Goal: Task Accomplishment & Management: Use online tool/utility

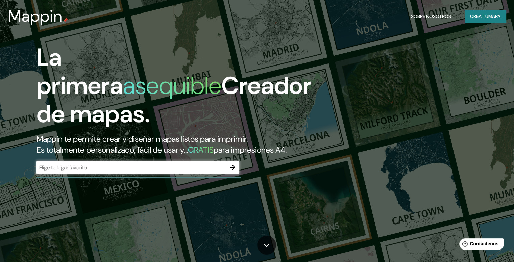
click at [109, 174] on div "​" at bounding box center [137, 168] width 203 height 14
click at [483, 18] on font "Crea tu" at bounding box center [479, 16] width 18 height 6
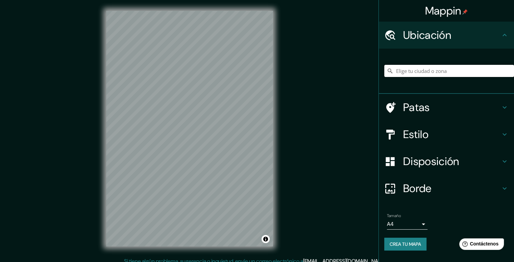
click at [434, 74] on input "Elige tu ciudad o zona" at bounding box center [449, 71] width 130 height 12
paste input "[GEOGRAPHIC_DATA]"
click at [419, 73] on input "[GEOGRAPHIC_DATA], [GEOGRAPHIC_DATA], [GEOGRAPHIC_DATA][PERSON_NAME], [GEOGRAPH…" at bounding box center [449, 71] width 130 height 12
drag, startPoint x: 492, startPoint y: 72, endPoint x: 304, endPoint y: 72, distance: 187.9
click at [304, 72] on div "Mappin [GEOGRAPHIC_DATA], [GEOGRAPHIC_DATA], [GEOGRAPHIC_DATA][PERSON_NAME], [G…" at bounding box center [257, 134] width 514 height 268
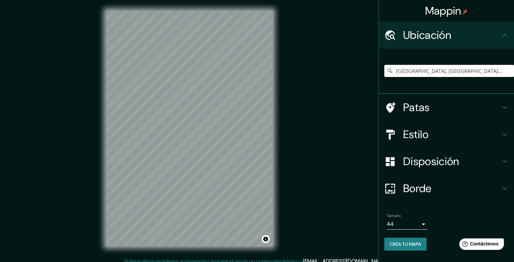
paste input "[GEOGRAPHIC_DATA]"
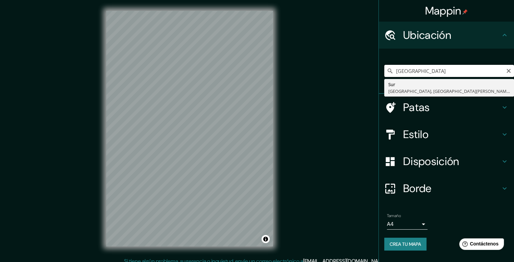
click at [460, 71] on input "[GEOGRAPHIC_DATA]" at bounding box center [449, 71] width 130 height 12
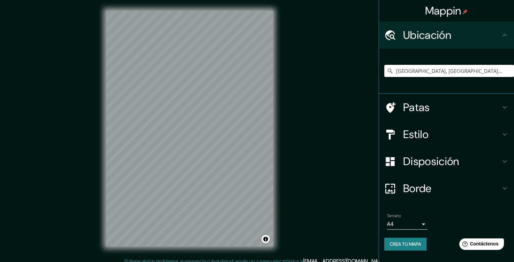
drag, startPoint x: 496, startPoint y: 70, endPoint x: 385, endPoint y: 71, distance: 111.5
click at [385, 71] on input "[GEOGRAPHIC_DATA], [GEOGRAPHIC_DATA], [GEOGRAPHIC_DATA][PERSON_NAME], [GEOGRAPH…" at bounding box center [449, 71] width 130 height 12
paste input "[GEOGRAPHIC_DATA]"
type input "[GEOGRAPHIC_DATA]"
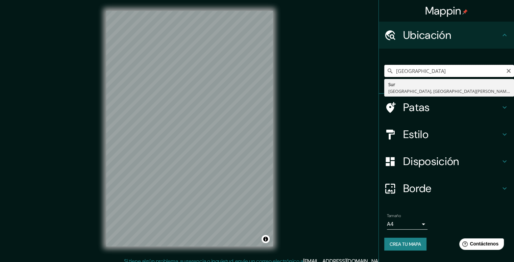
click at [462, 71] on input "[GEOGRAPHIC_DATA]" at bounding box center [449, 71] width 130 height 12
drag, startPoint x: 462, startPoint y: 71, endPoint x: 395, endPoint y: 72, distance: 67.2
click at [395, 72] on input "[GEOGRAPHIC_DATA]" at bounding box center [449, 71] width 130 height 12
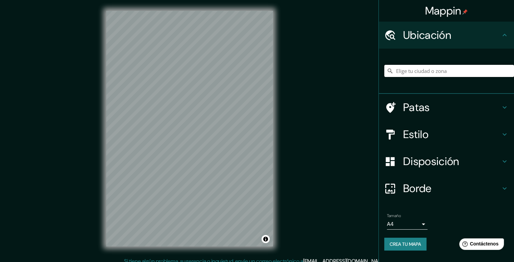
click at [441, 73] on input "Elige tu ciudad o zona" at bounding box center [449, 71] width 130 height 12
click at [450, 44] on div "Ubicación" at bounding box center [446, 35] width 135 height 27
click at [493, 38] on h4 "Ubicación" at bounding box center [451, 35] width 97 height 14
click at [420, 75] on input "Elige tu ciudad o zona" at bounding box center [449, 71] width 130 height 12
paste input "[GEOGRAPHIC_DATA]"
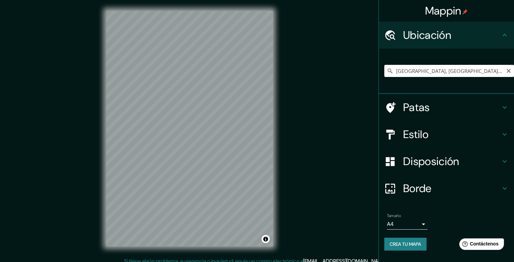
drag, startPoint x: 497, startPoint y: 70, endPoint x: 329, endPoint y: 64, distance: 167.7
click at [329, 64] on div "Mappin Ubicación Sur, [GEOGRAPHIC_DATA], [GEOGRAPHIC_DATA][PERSON_NAME], [GEOGR…" at bounding box center [257, 134] width 514 height 268
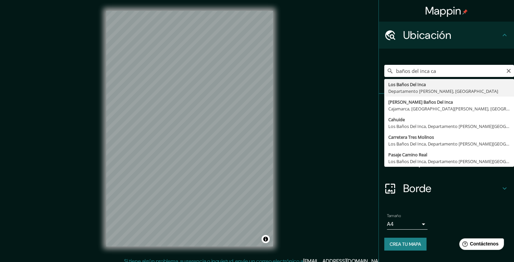
type input "Los Baños Del Inca, Departamento [PERSON_NAME][GEOGRAPHIC_DATA], [GEOGRAPHIC_DA…"
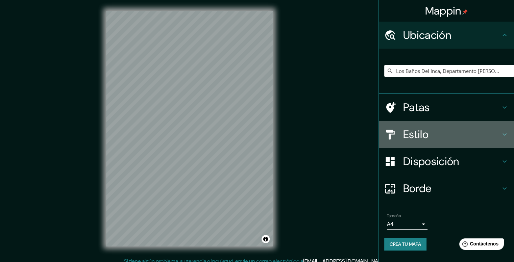
click at [427, 124] on div "Estilo" at bounding box center [446, 134] width 135 height 27
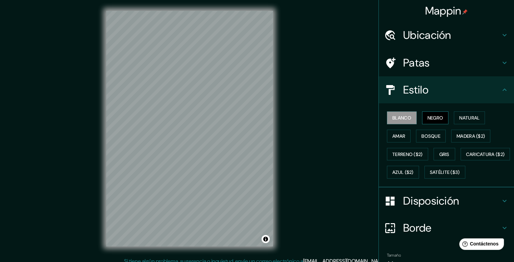
click at [428, 122] on button "Negro" at bounding box center [435, 118] width 27 height 13
click at [404, 122] on font "Blanco" at bounding box center [401, 118] width 19 height 9
click at [418, 208] on font "Disposición" at bounding box center [431, 201] width 56 height 14
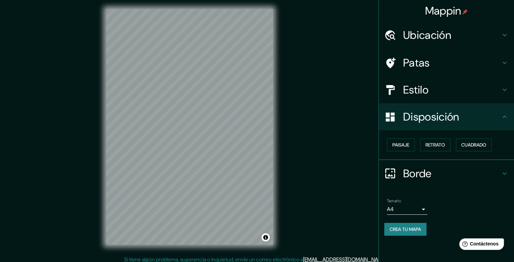
scroll to position [6, 0]
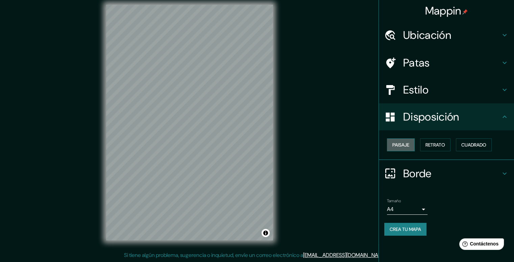
click at [411, 148] on button "Paisaje" at bounding box center [401, 145] width 28 height 13
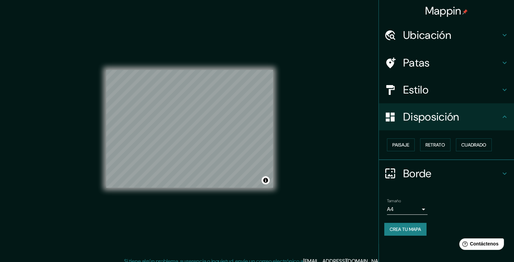
scroll to position [0, 0]
click at [423, 96] on font "Estilo" at bounding box center [415, 90] width 25 height 14
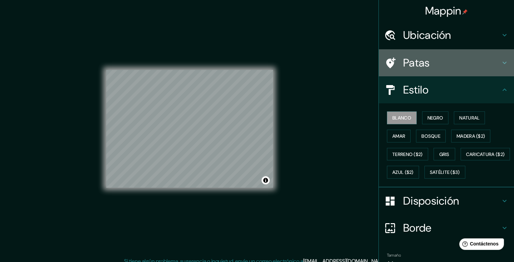
click at [420, 63] on font "Patas" at bounding box center [416, 63] width 27 height 14
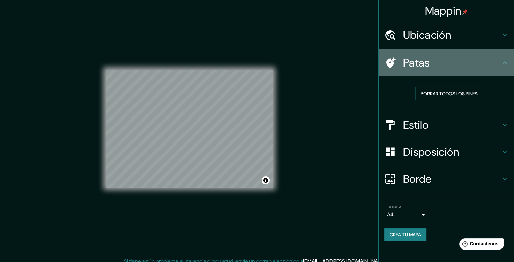
click at [420, 63] on font "Patas" at bounding box center [416, 63] width 27 height 14
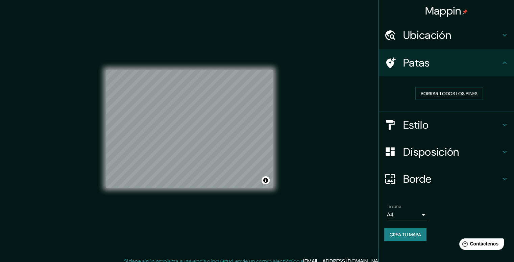
click at [437, 185] on h4 "Borde" at bounding box center [451, 179] width 97 height 14
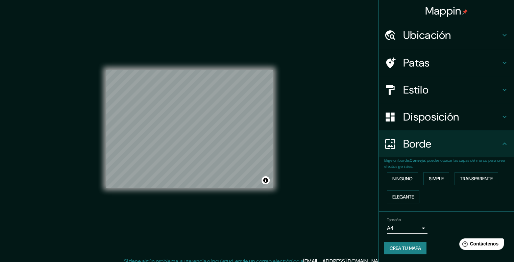
click at [429, 131] on div "Borde" at bounding box center [446, 143] width 135 height 27
click at [437, 183] on button "Simple" at bounding box center [436, 178] width 26 height 13
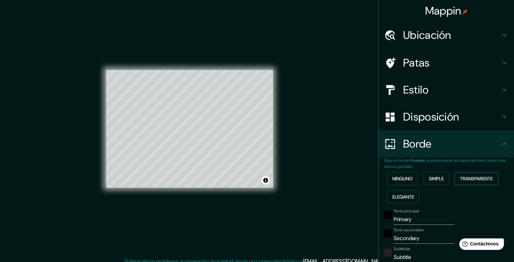
click at [461, 179] on font "Transparente" at bounding box center [476, 179] width 33 height 6
click at [406, 198] on font "Elegante" at bounding box center [403, 197] width 22 height 6
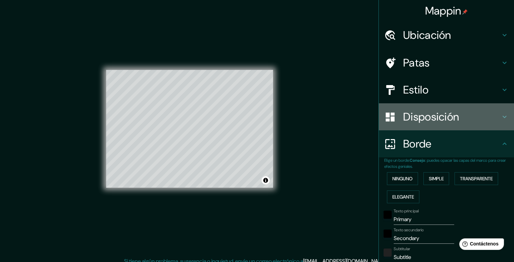
click at [415, 124] on div "Disposición" at bounding box center [446, 116] width 135 height 27
type input "198"
type input "40"
type input "20"
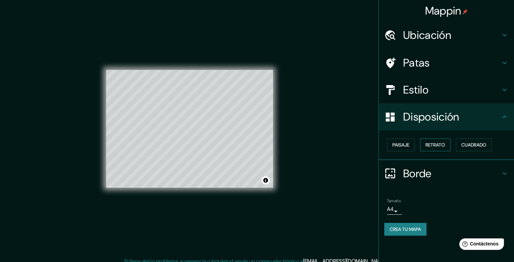
click at [428, 147] on font "Retrato" at bounding box center [435, 145] width 20 height 6
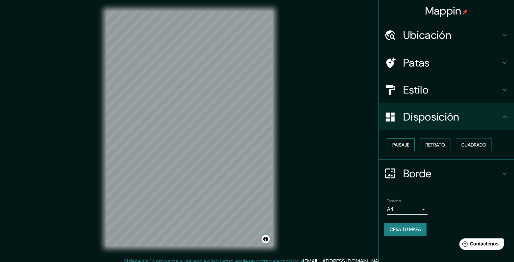
click at [406, 148] on font "Paisaje" at bounding box center [400, 145] width 17 height 6
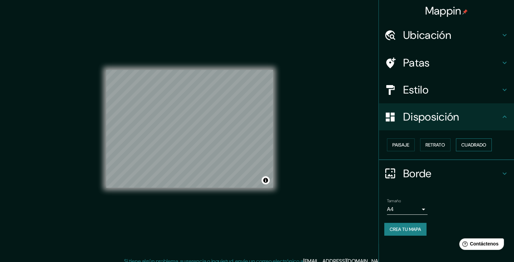
click at [467, 146] on font "Cuadrado" at bounding box center [473, 145] width 25 height 6
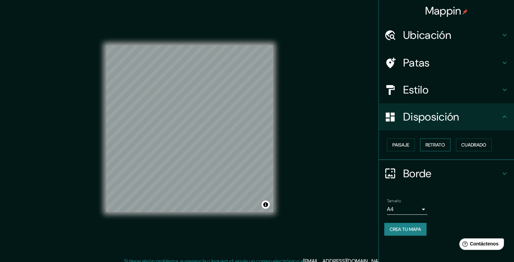
click at [440, 148] on font "Retrato" at bounding box center [435, 145] width 20 height 9
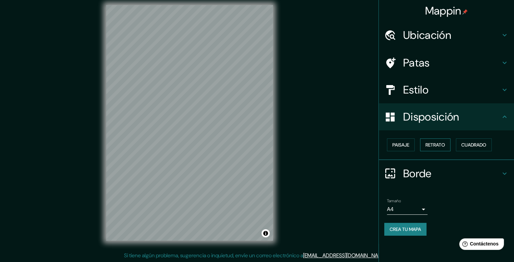
scroll to position [6, 0]
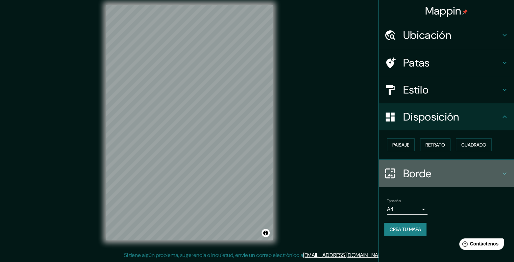
click at [476, 177] on h4 "Borde" at bounding box center [451, 174] width 97 height 14
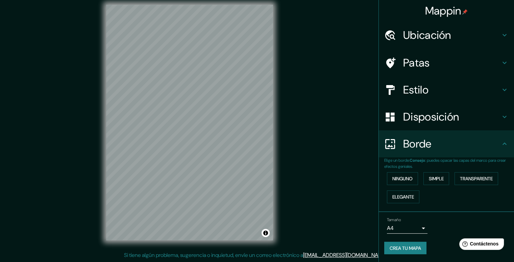
click at [462, 121] on h4 "Disposición" at bounding box center [451, 117] width 97 height 14
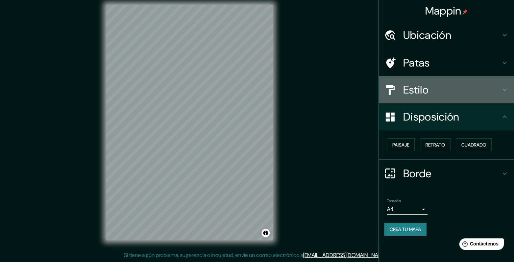
click at [452, 101] on div "Estilo" at bounding box center [446, 89] width 135 height 27
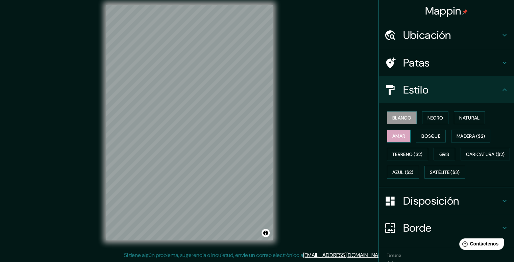
click at [400, 136] on font "Amar" at bounding box center [398, 136] width 13 height 6
click at [427, 135] on font "Bosque" at bounding box center [430, 136] width 19 height 6
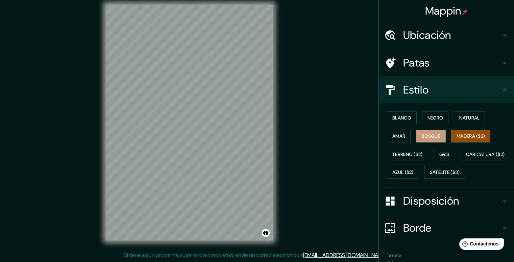
click at [462, 137] on font "Madera ($2)" at bounding box center [471, 136] width 28 height 6
click at [411, 154] on font "Terreno ($2)" at bounding box center [407, 154] width 30 height 6
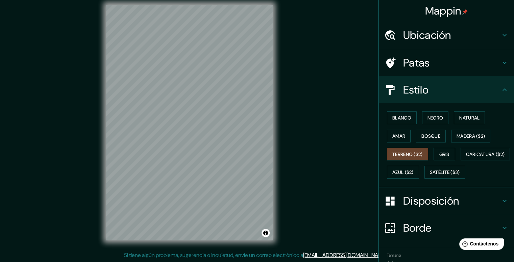
click at [412, 157] on font "Terreno ($2)" at bounding box center [407, 154] width 30 height 9
click at [436, 158] on button "Gris" at bounding box center [445, 154] width 22 height 13
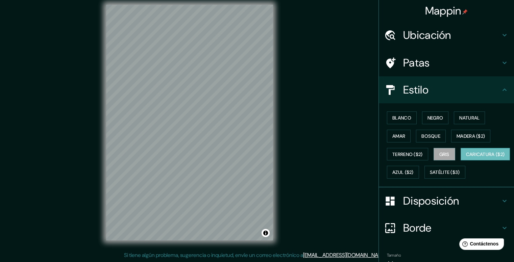
click at [466, 157] on font "Caricatura ($2)" at bounding box center [485, 154] width 39 height 6
click at [430, 176] on font "Satélite ($3)" at bounding box center [445, 173] width 30 height 6
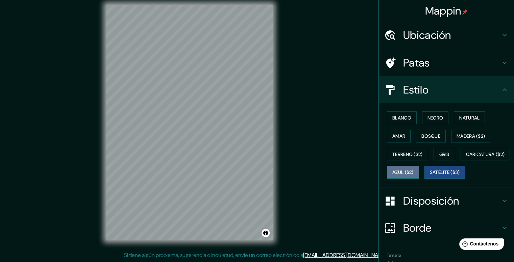
click at [414, 173] on font "Azul ($2)" at bounding box center [402, 173] width 21 height 6
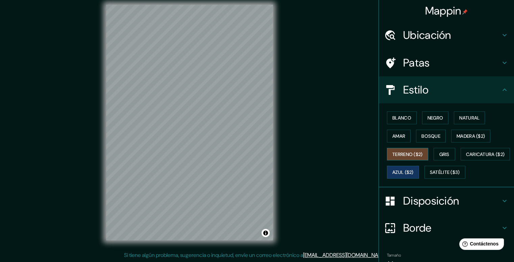
click at [404, 155] on font "Terreno ($2)" at bounding box center [407, 154] width 30 height 6
click at [462, 136] on font "Madera ($2)" at bounding box center [471, 136] width 28 height 6
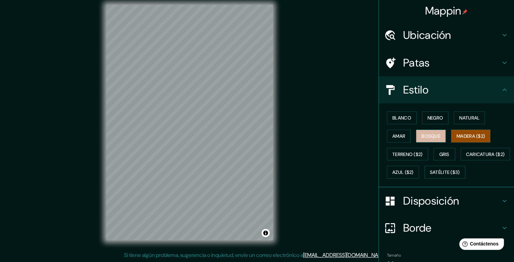
click at [421, 133] on font "Bosque" at bounding box center [430, 136] width 19 height 6
click at [400, 134] on font "Amar" at bounding box center [398, 136] width 13 height 6
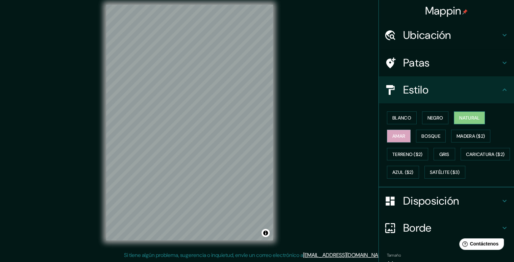
click at [464, 122] on button "Natural" at bounding box center [469, 118] width 31 height 13
click at [432, 140] on font "Bosque" at bounding box center [430, 136] width 19 height 9
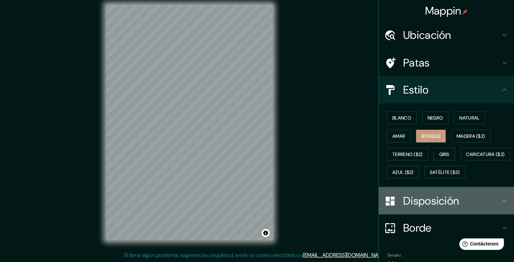
click at [426, 208] on font "Disposición" at bounding box center [431, 201] width 56 height 14
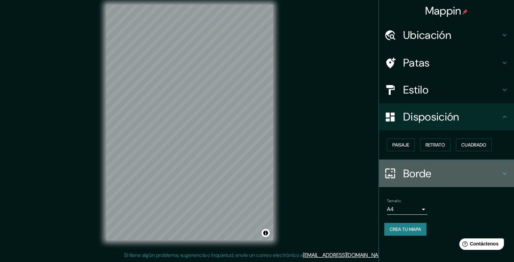
click at [419, 178] on font "Borde" at bounding box center [417, 174] width 28 height 14
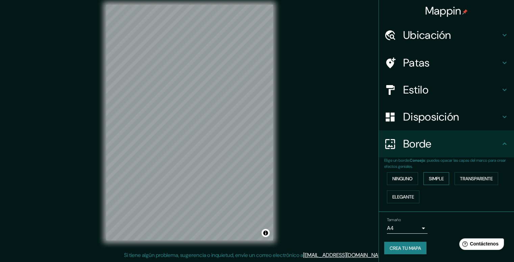
click at [435, 179] on font "Simple" at bounding box center [436, 179] width 15 height 6
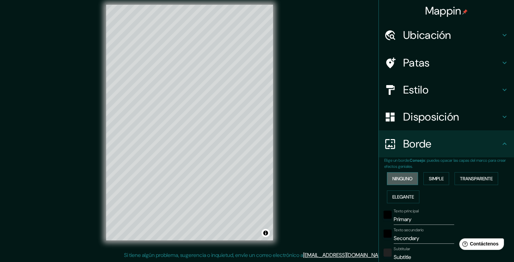
click at [409, 180] on button "Ninguno" at bounding box center [402, 178] width 31 height 13
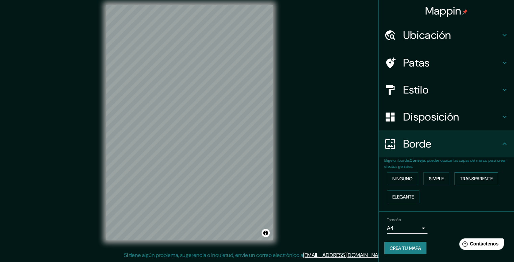
click at [487, 181] on font "Transparente" at bounding box center [476, 179] width 33 height 6
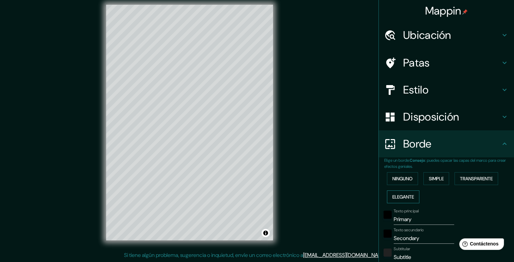
click at [406, 196] on font "Elegante" at bounding box center [403, 197] width 22 height 6
click at [470, 177] on font "Transparente" at bounding box center [476, 179] width 33 height 6
click at [404, 176] on font "Ninguno" at bounding box center [402, 179] width 20 height 6
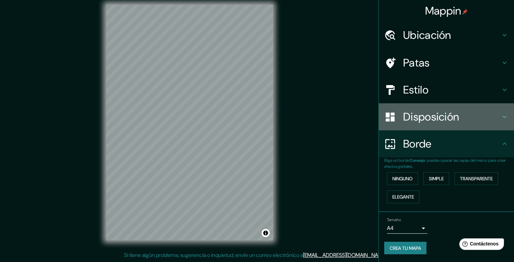
click at [441, 121] on font "Disposición" at bounding box center [431, 117] width 56 height 14
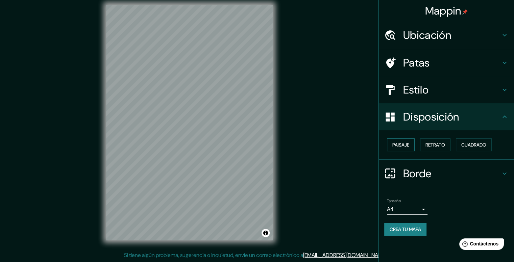
click at [411, 148] on button "Paisaje" at bounding box center [401, 145] width 28 height 13
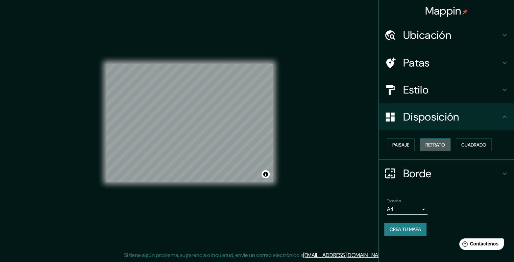
click at [434, 147] on font "Retrato" at bounding box center [435, 145] width 20 height 6
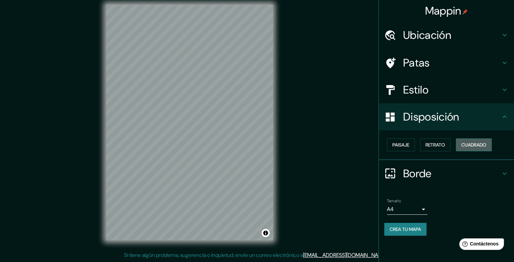
click at [478, 149] on button "Cuadrado" at bounding box center [474, 145] width 36 height 13
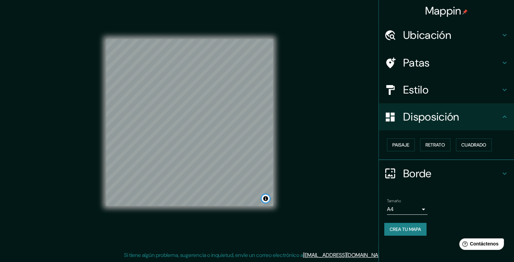
click at [266, 200] on button "Activar o desactivar atribución" at bounding box center [266, 199] width 8 height 8
click at [324, 192] on div "Mappin Ubicación Los Baños Del Inca, Departamento [PERSON_NAME][GEOGRAPHIC_DATA…" at bounding box center [257, 128] width 514 height 268
click at [418, 206] on body "Mappin Ubicación Los Baños Del Inca, Departamento [PERSON_NAME][GEOGRAPHIC_DATA…" at bounding box center [257, 125] width 514 height 262
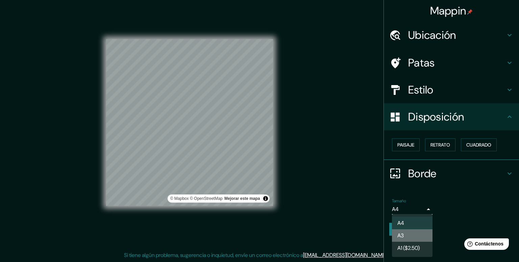
click at [408, 239] on li "A3" at bounding box center [412, 235] width 41 height 13
type input "a4"
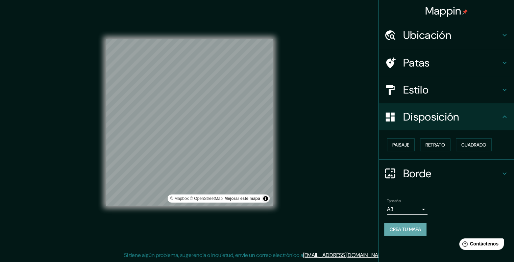
click at [403, 230] on font "Crea tu mapa" at bounding box center [405, 229] width 31 height 6
click at [422, 69] on font "Patas" at bounding box center [416, 63] width 27 height 14
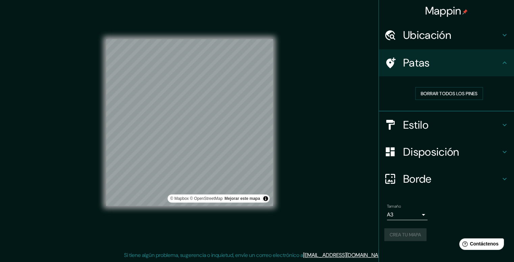
click at [422, 69] on font "Patas" at bounding box center [416, 63] width 27 height 14
click at [402, 237] on font "Crea tu mapa" at bounding box center [405, 234] width 31 height 9
click at [266, 199] on button "Activar o desactivar atribución" at bounding box center [266, 199] width 8 height 8
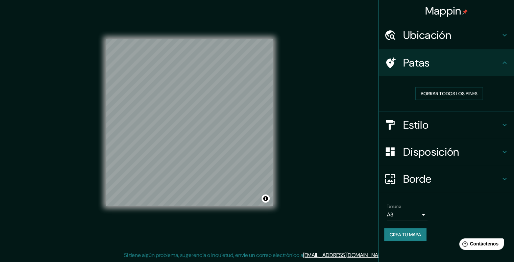
click at [437, 181] on h4 "Borde" at bounding box center [451, 179] width 97 height 14
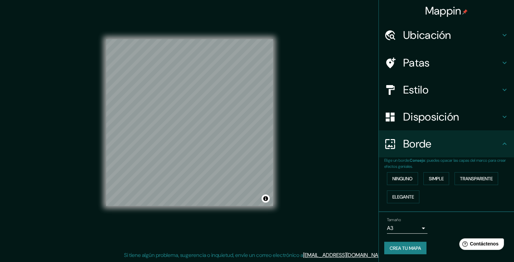
click at [436, 153] on div "Borde" at bounding box center [446, 143] width 135 height 27
click at [455, 84] on h4 "Estilo" at bounding box center [451, 90] width 97 height 14
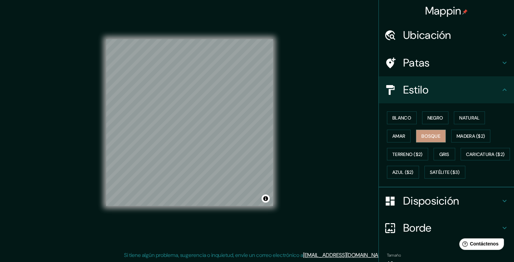
click at [429, 208] on font "Disposición" at bounding box center [431, 201] width 56 height 14
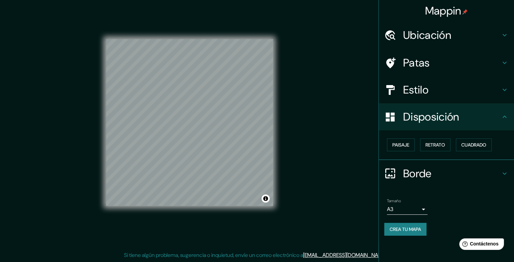
click at [419, 227] on font "Crea tu mapa" at bounding box center [405, 229] width 31 height 6
click at [395, 148] on font "Paisaje" at bounding box center [400, 145] width 17 height 9
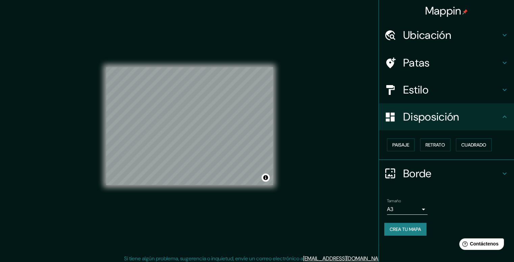
scroll to position [2, 0]
